Goal: Information Seeking & Learning: Learn about a topic

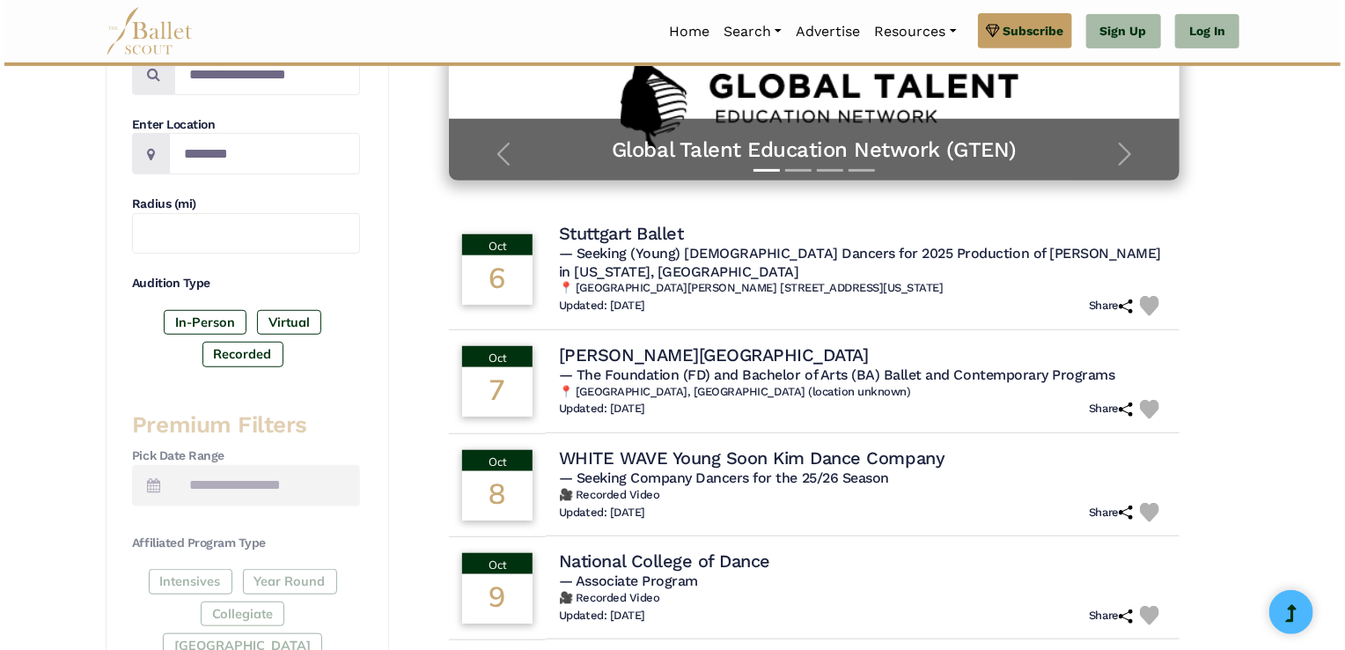
scroll to position [580, 0]
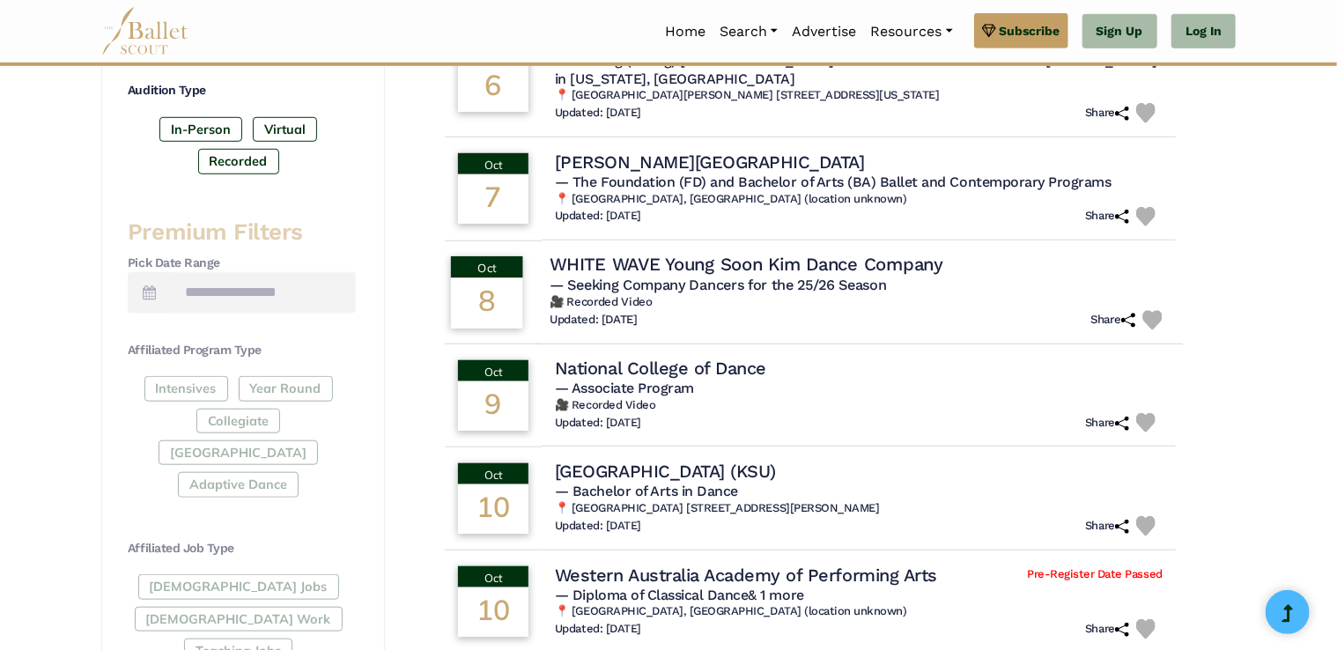
click at [704, 295] on h6 "🎥 Recorded Video" at bounding box center [859, 302] width 620 height 15
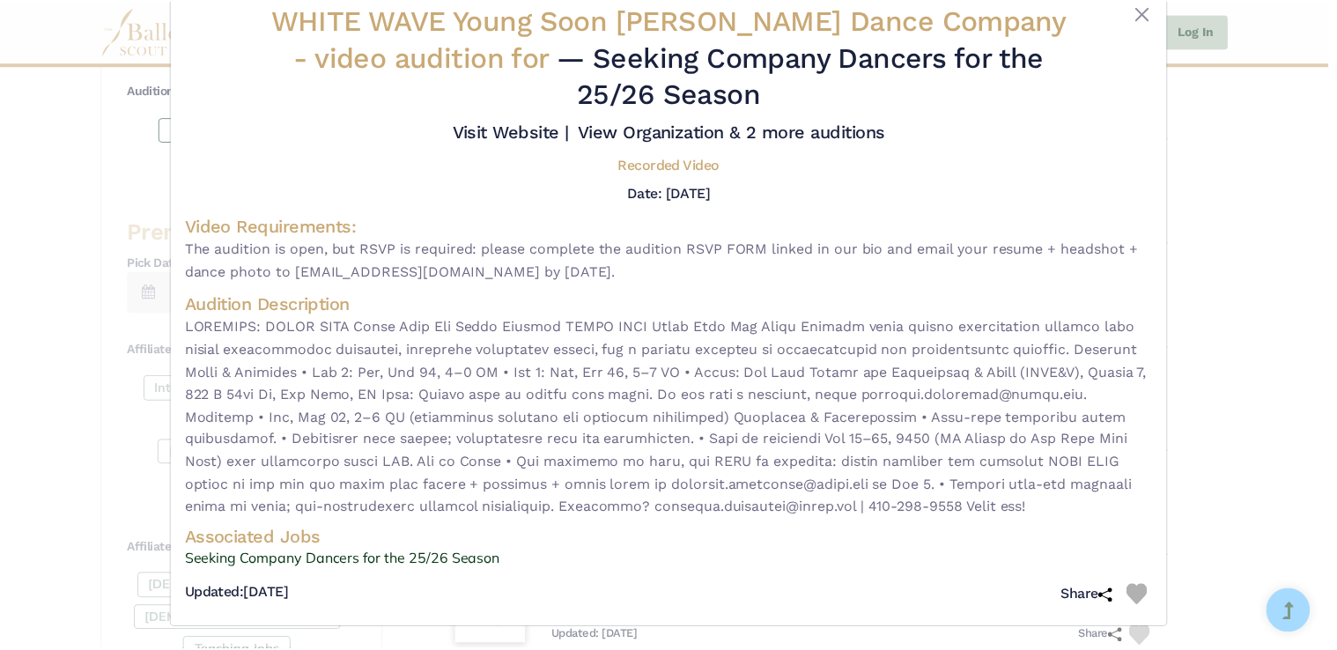
scroll to position [47, 0]
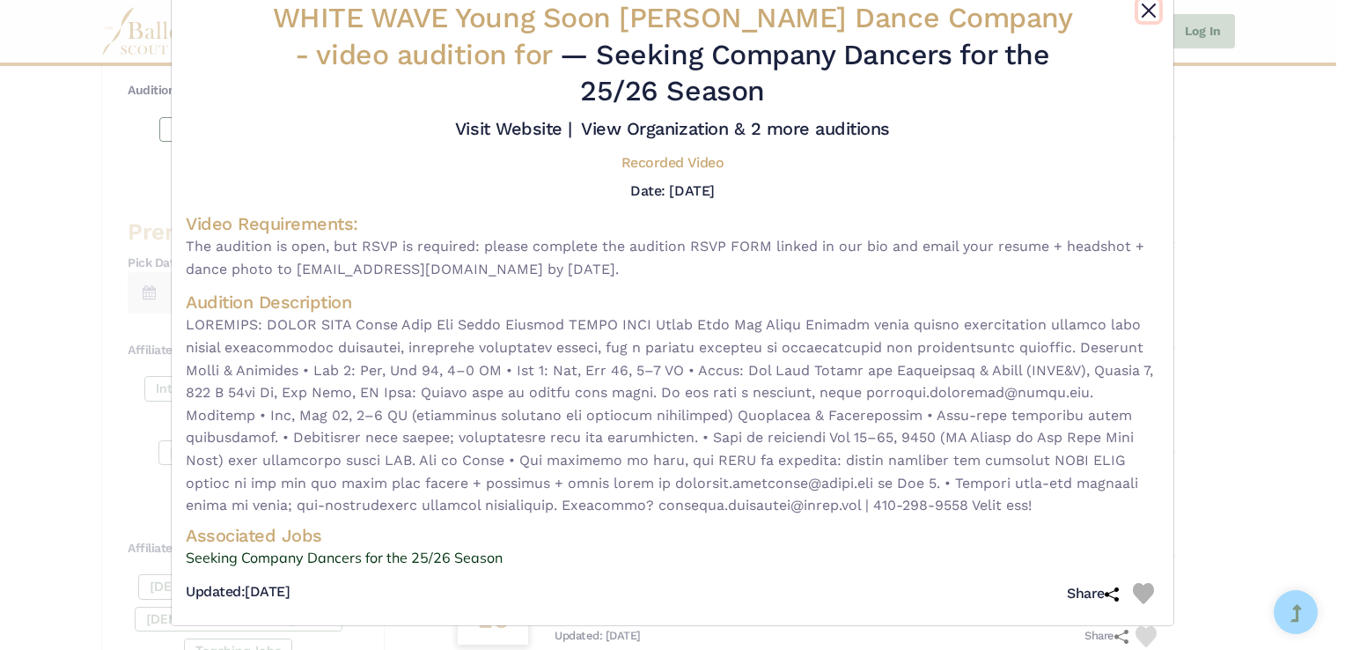
click at [1139, 14] on button "Close" at bounding box center [1148, 10] width 21 height 21
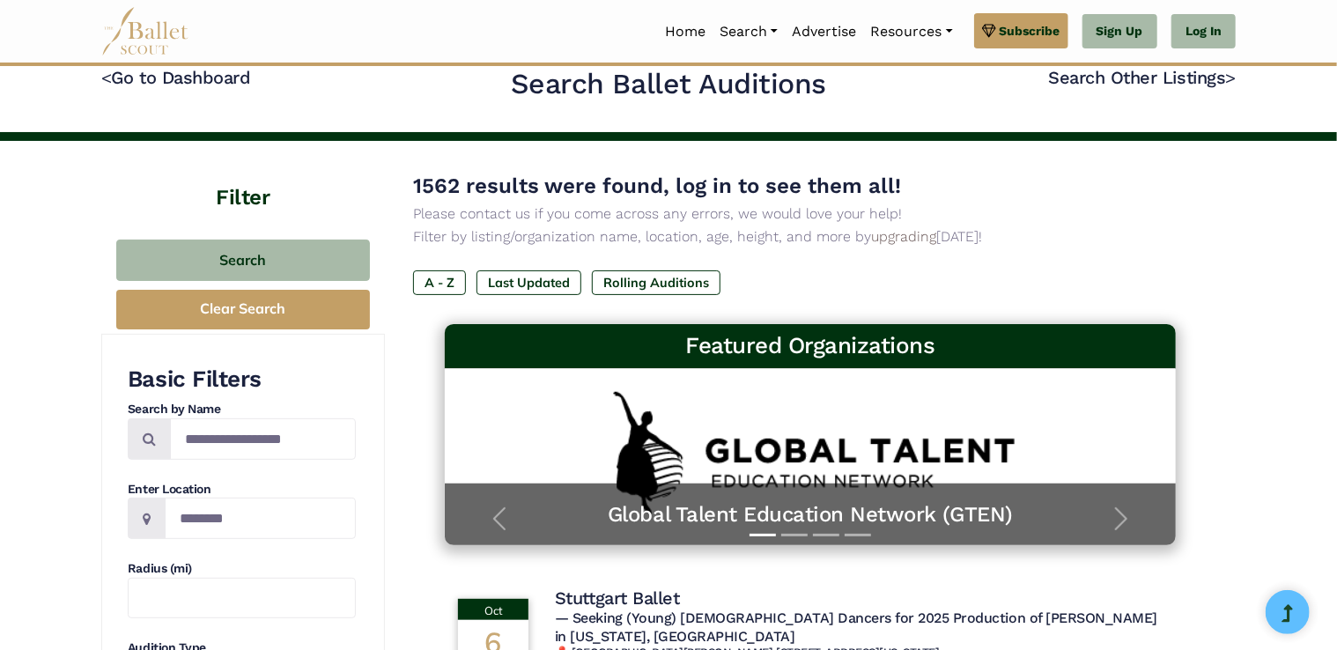
scroll to position [0, 0]
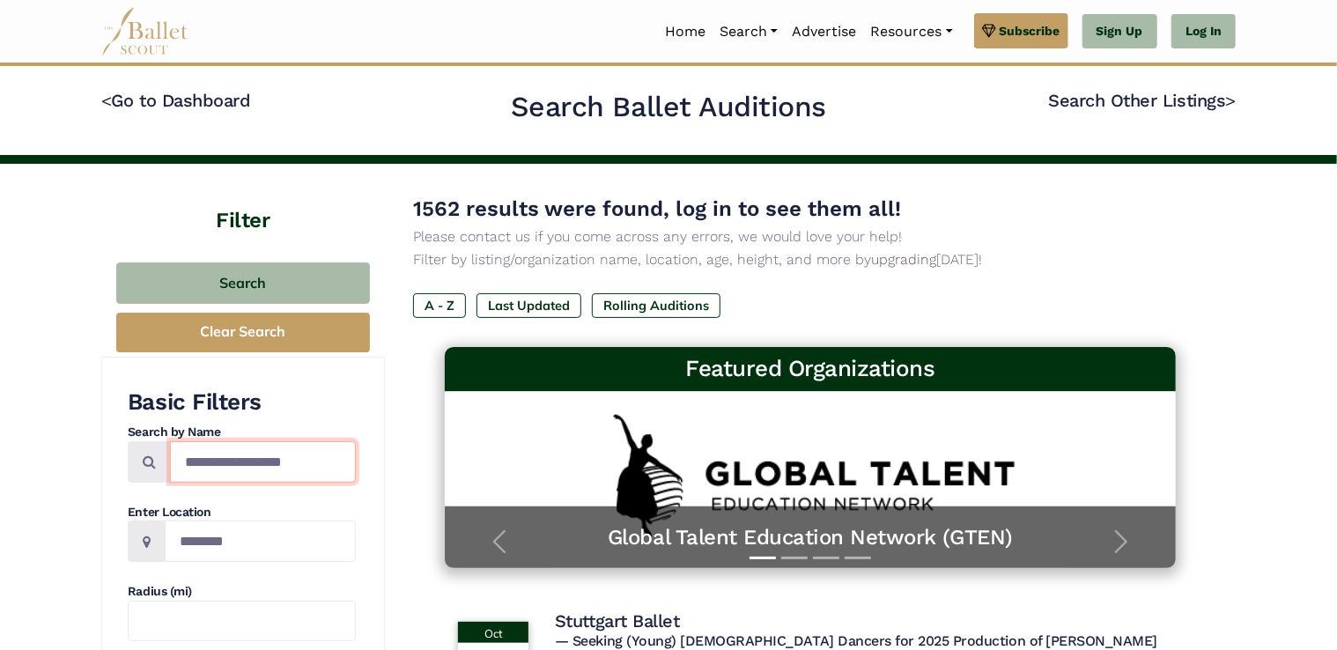
click at [225, 460] on input "Search by names..." at bounding box center [263, 461] width 186 height 41
type input "******"
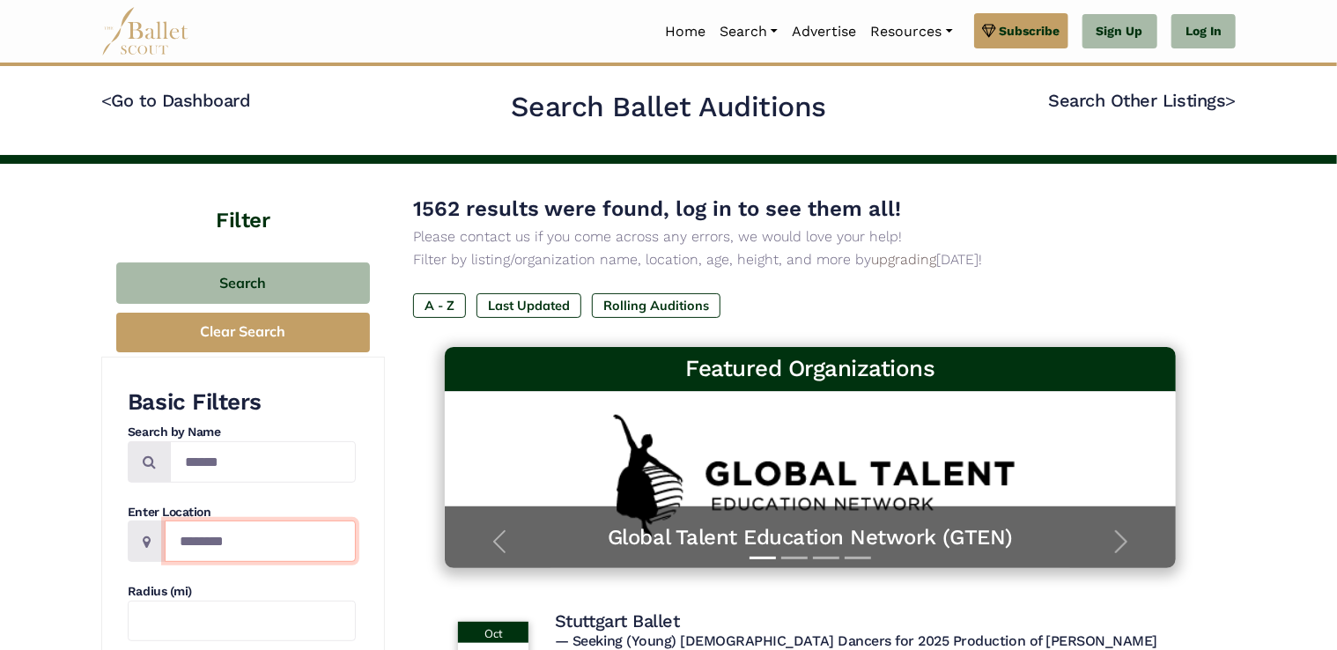
click at [208, 541] on input "Location" at bounding box center [260, 540] width 191 height 41
type input "**********"
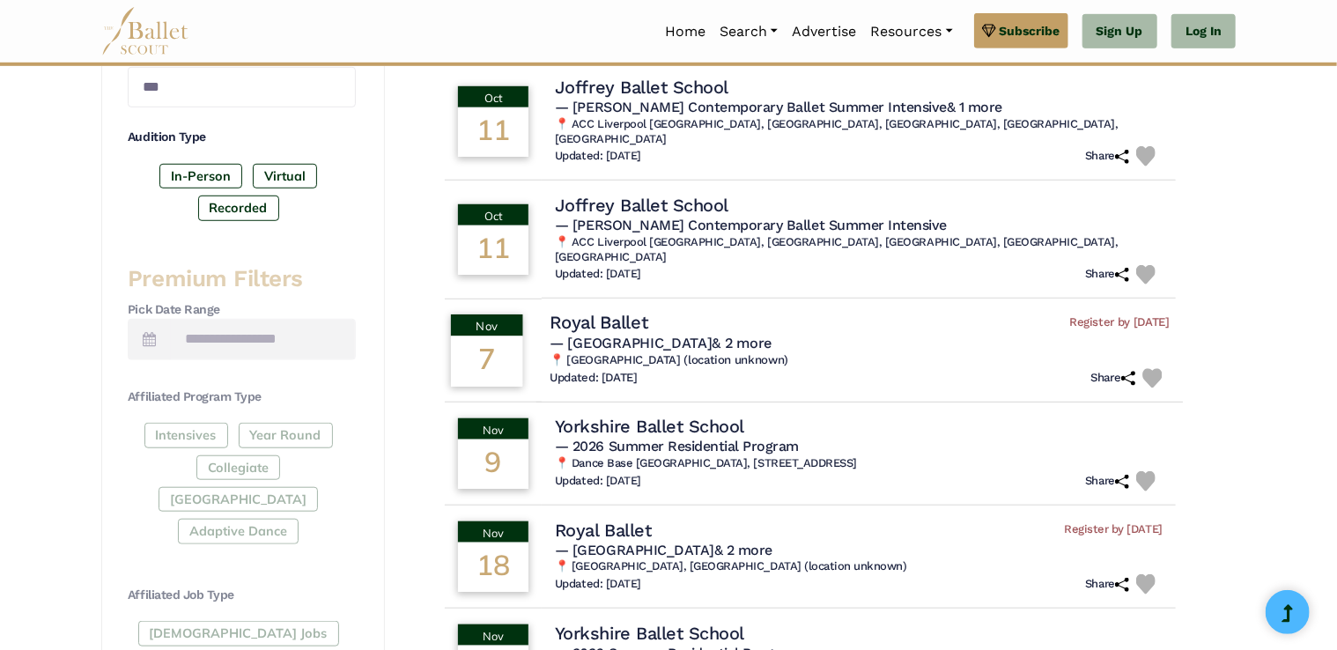
scroll to position [542, 0]
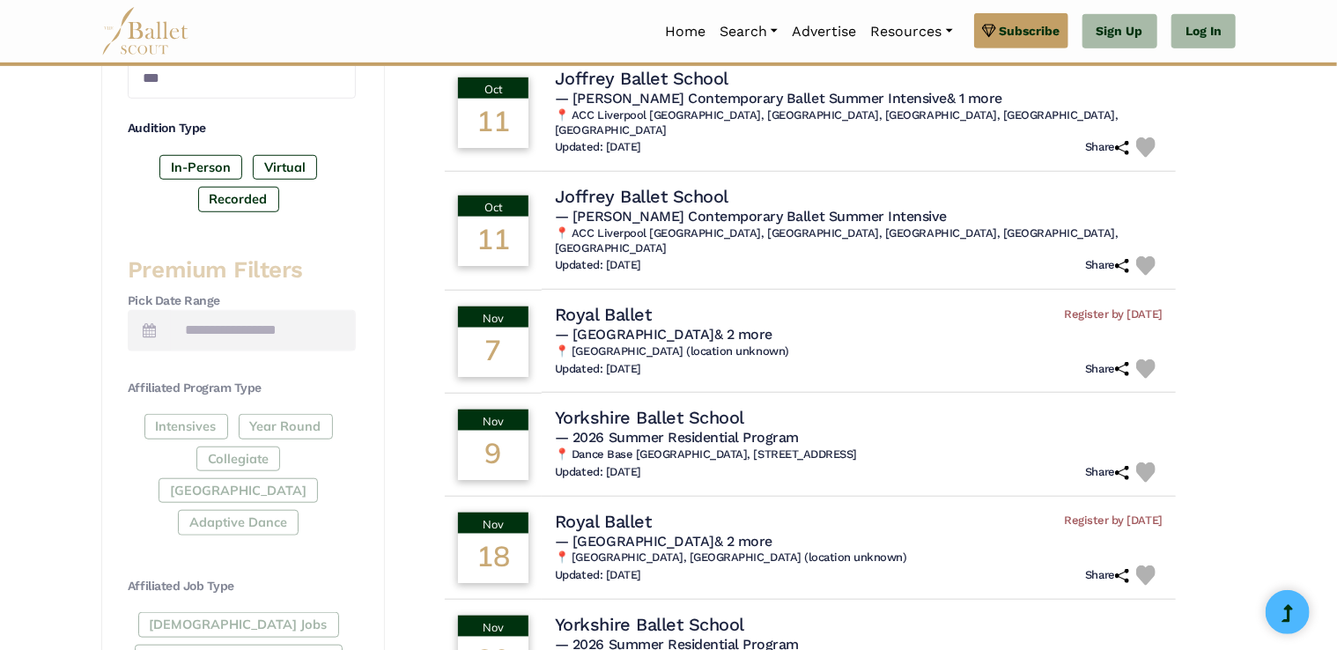
click at [216, 612] on div "Full-Time Jobs Gig Work Teaching Jobs" at bounding box center [242, 660] width 228 height 96
click at [218, 612] on div "Full-Time Jobs Gig Work Teaching Jobs" at bounding box center [242, 660] width 228 height 96
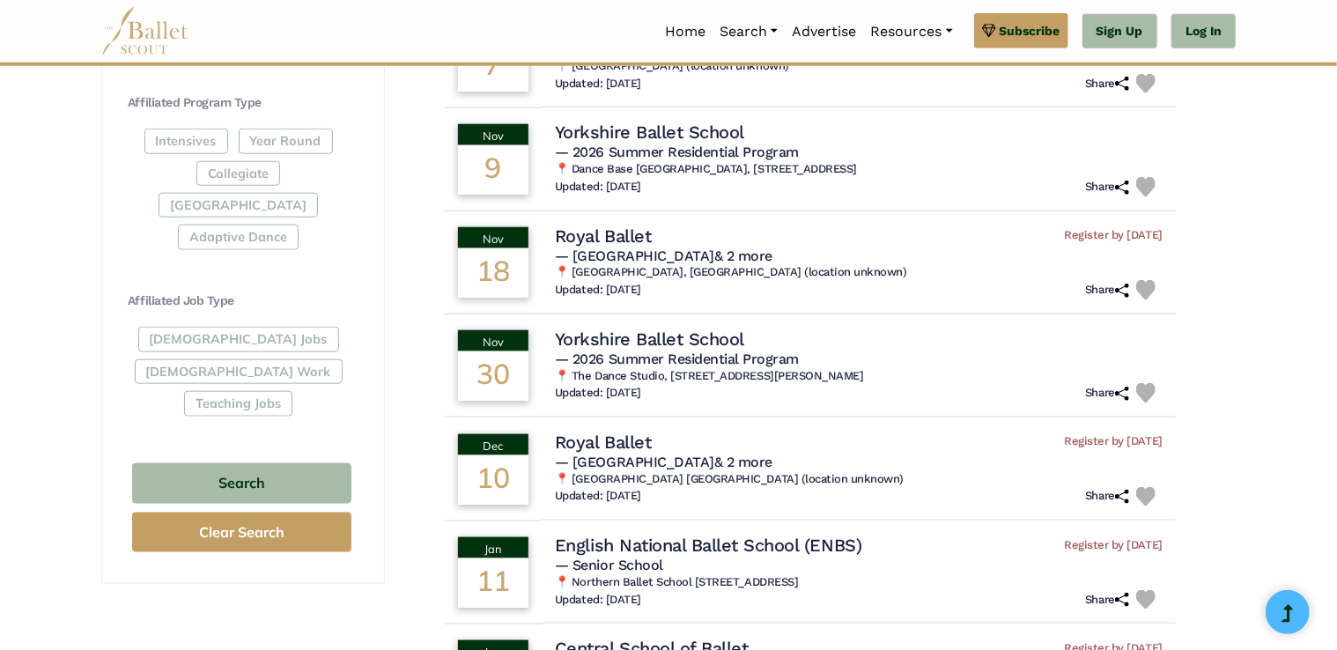
scroll to position [845, 0]
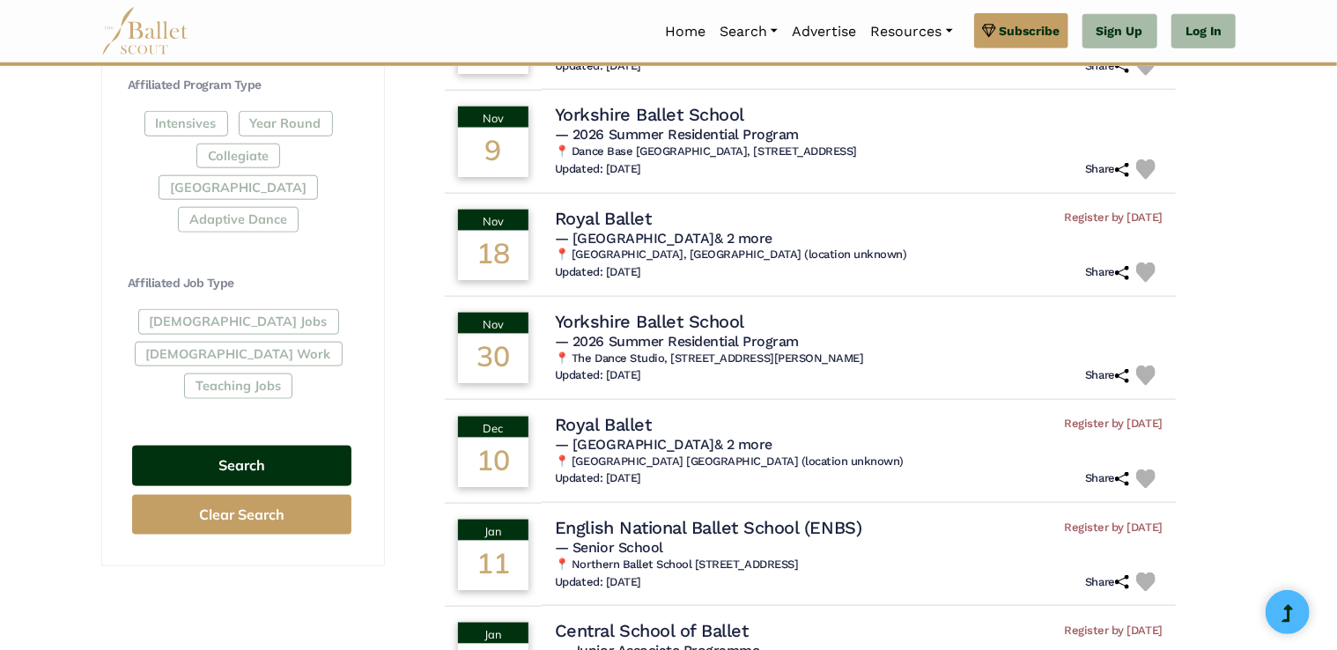
click at [254, 446] on button "Search" at bounding box center [241, 466] width 219 height 41
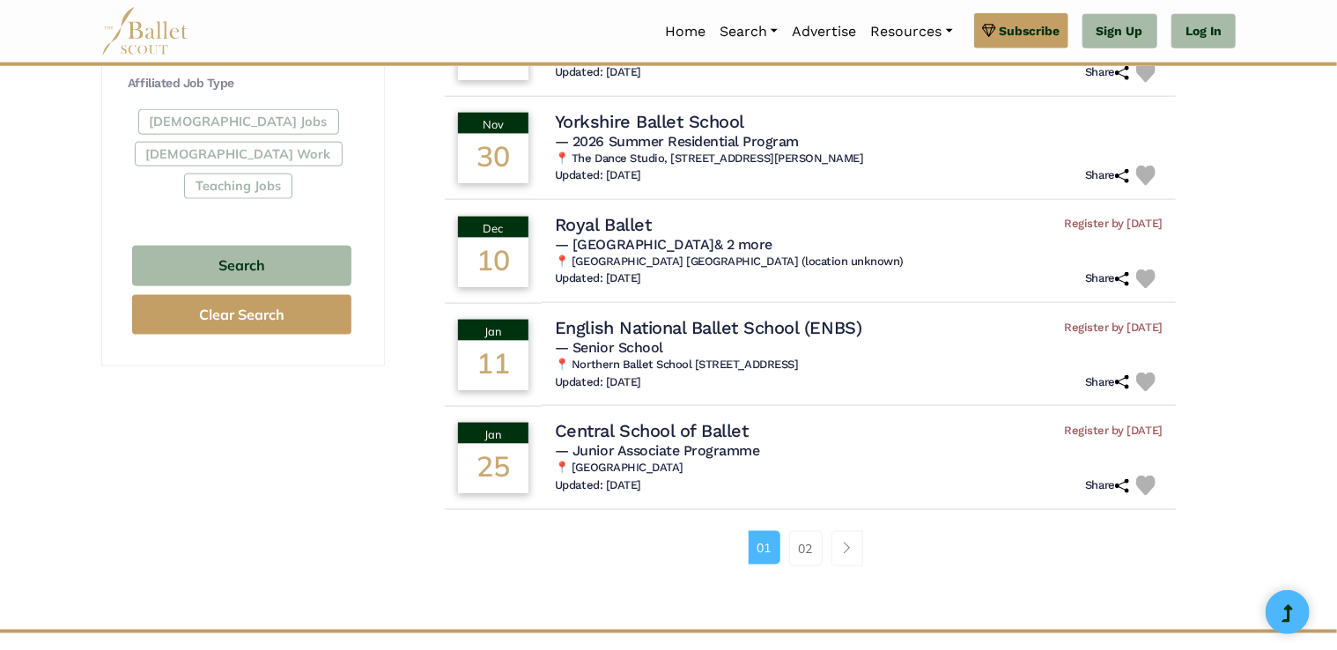
scroll to position [1051, 0]
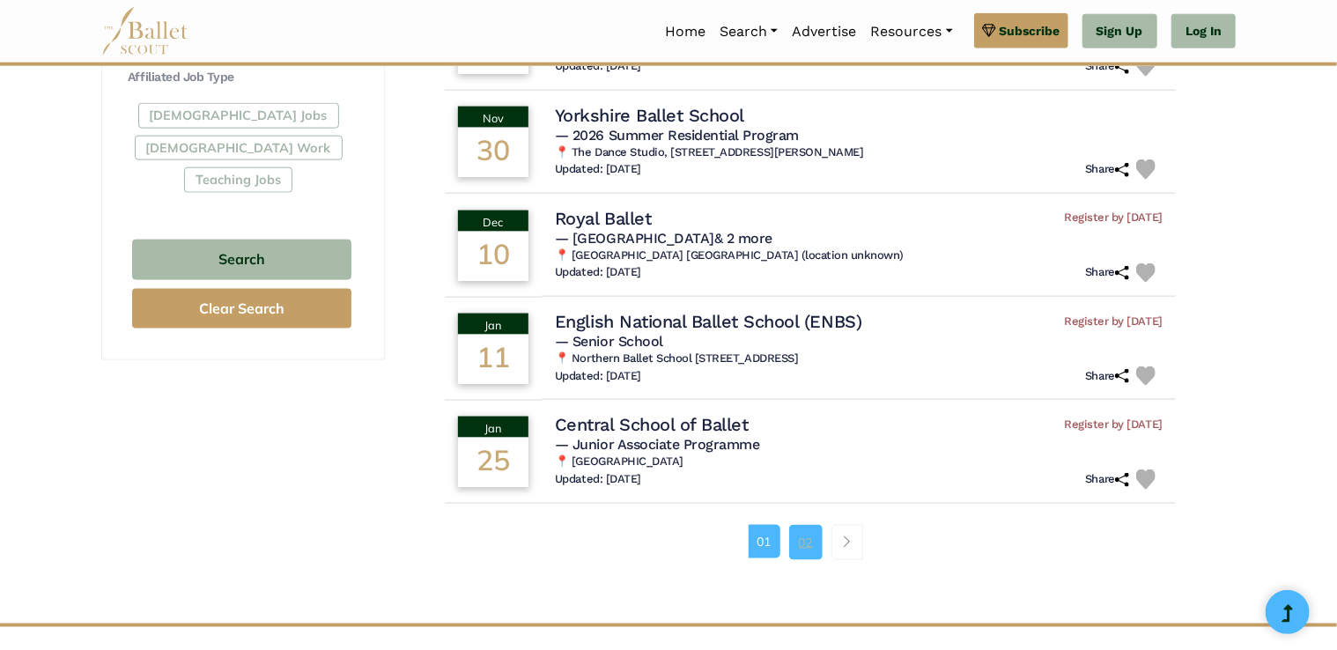
click at [809, 525] on link "02" at bounding box center [805, 542] width 33 height 35
